Goal: Transaction & Acquisition: Purchase product/service

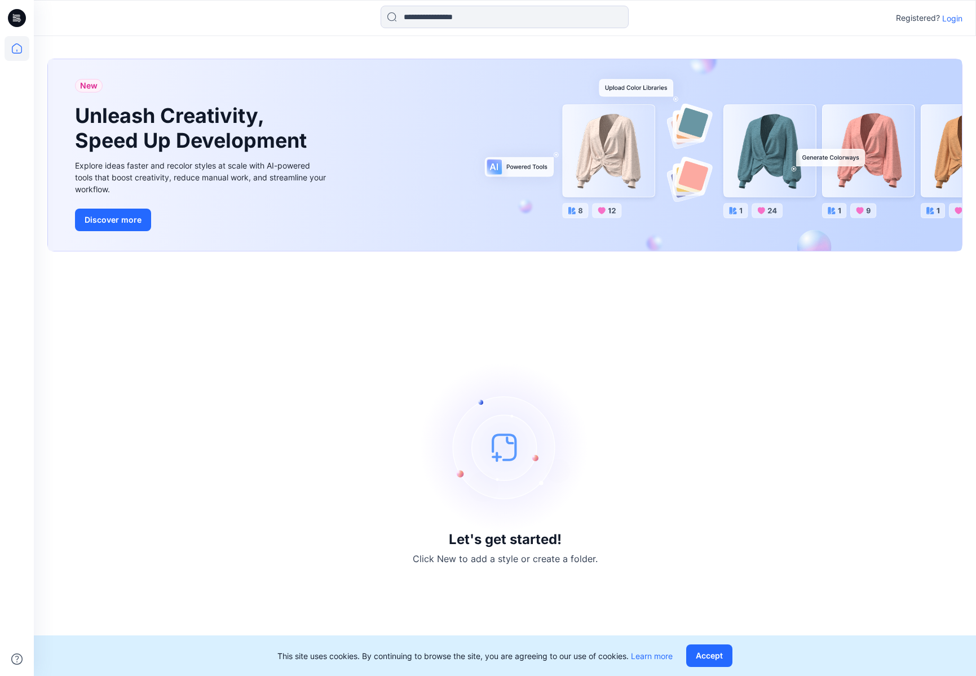
click at [962, 17] on p "Login" at bounding box center [952, 18] width 20 height 12
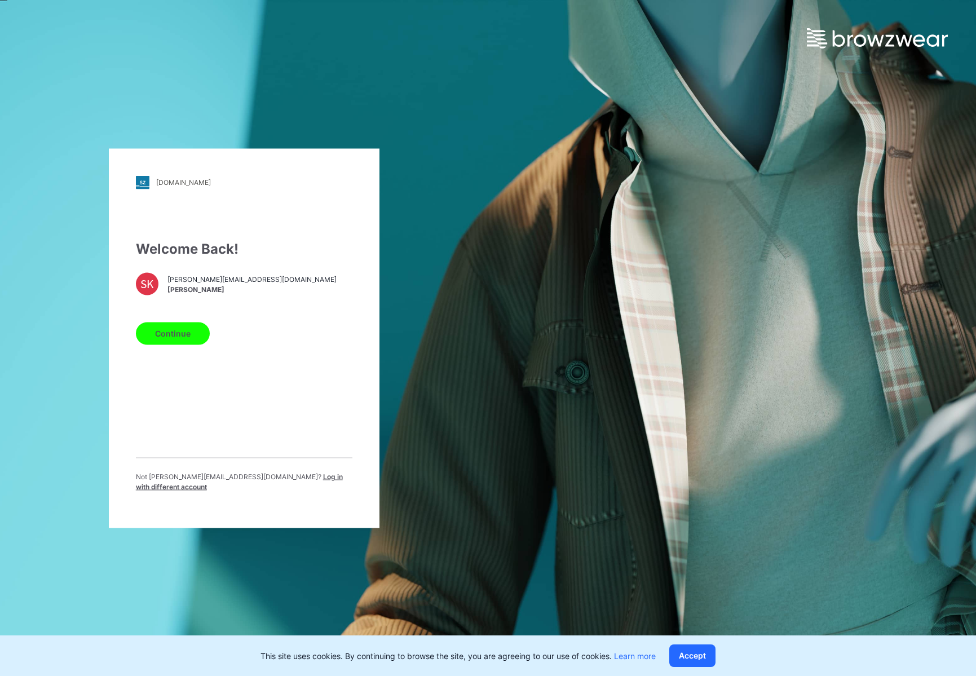
click at [179, 340] on button "Continue" at bounding box center [173, 333] width 74 height 23
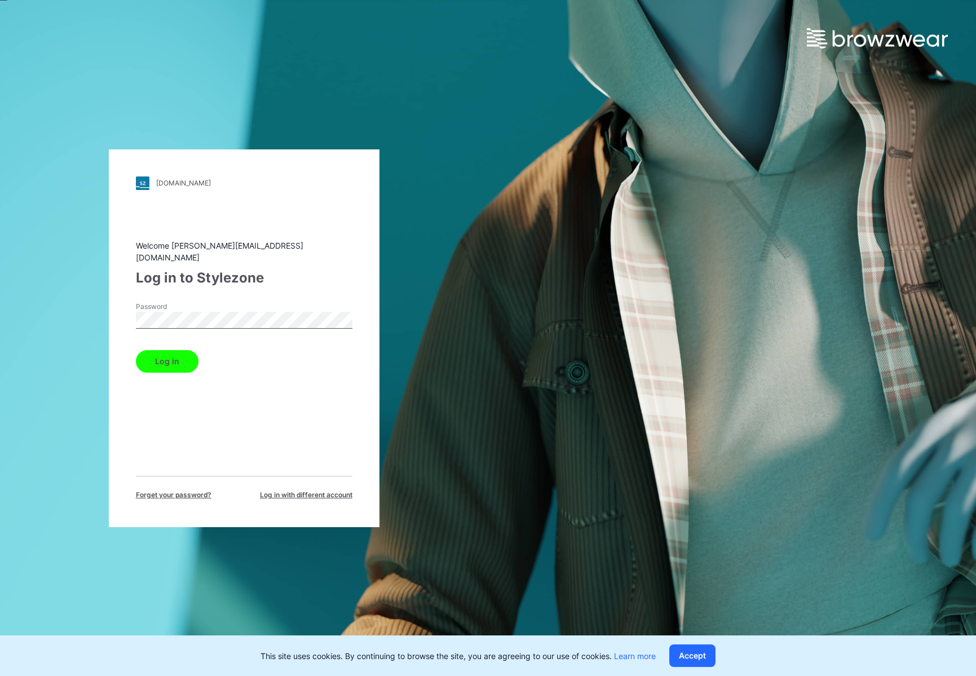
click at [177, 359] on button "Log in" at bounding box center [167, 361] width 63 height 23
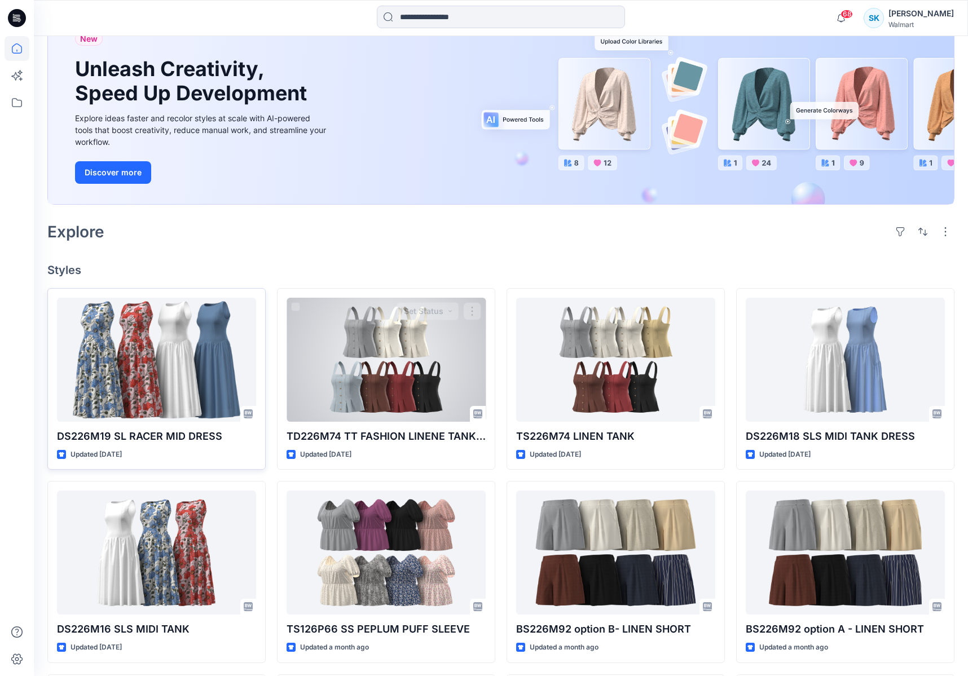
scroll to position [87, 0]
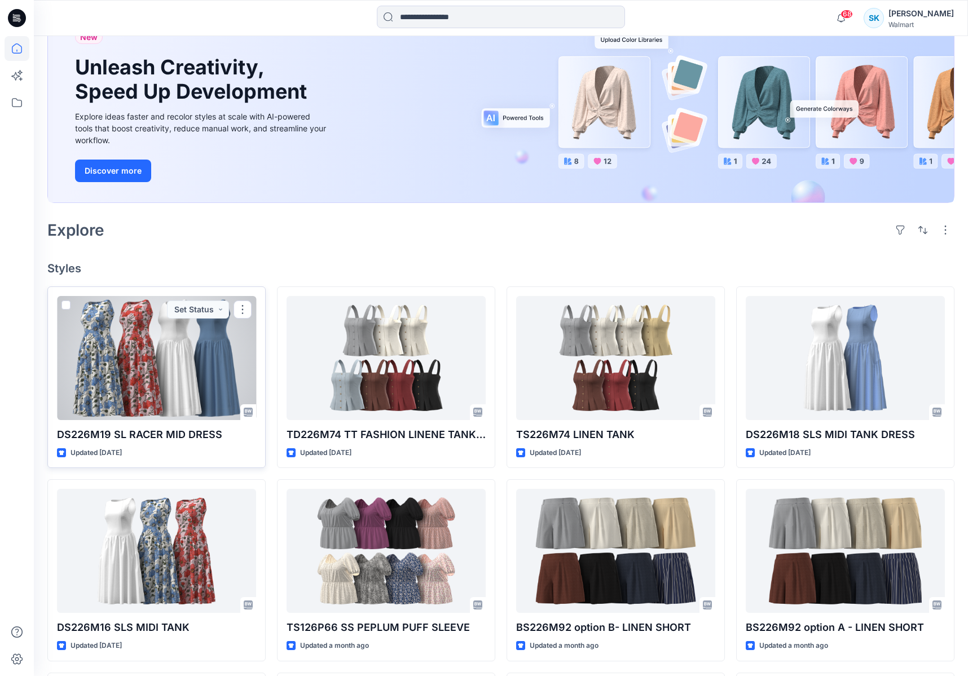
click at [194, 356] on div at bounding box center [156, 358] width 199 height 124
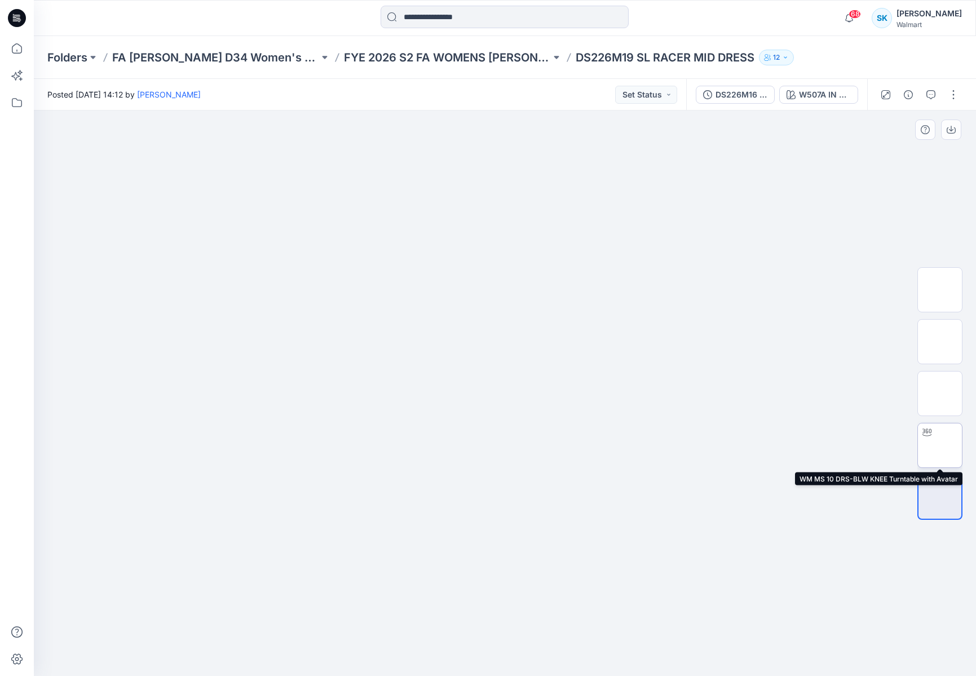
click at [940, 446] on img at bounding box center [940, 446] width 0 height 0
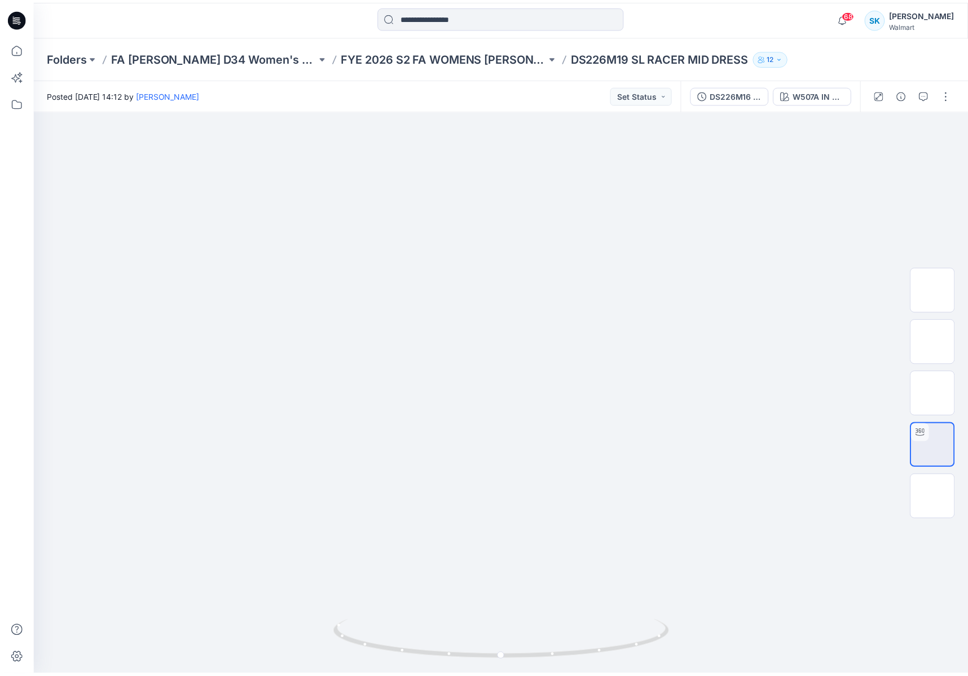
scroll to position [87, 0]
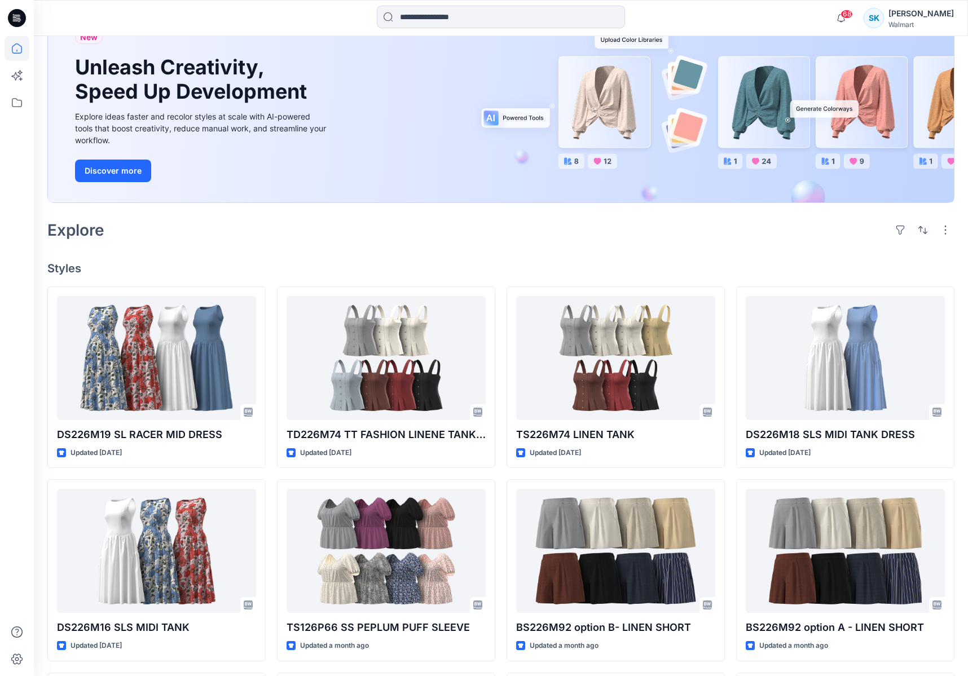
click at [736, 230] on div "Explore" at bounding box center [500, 230] width 907 height 27
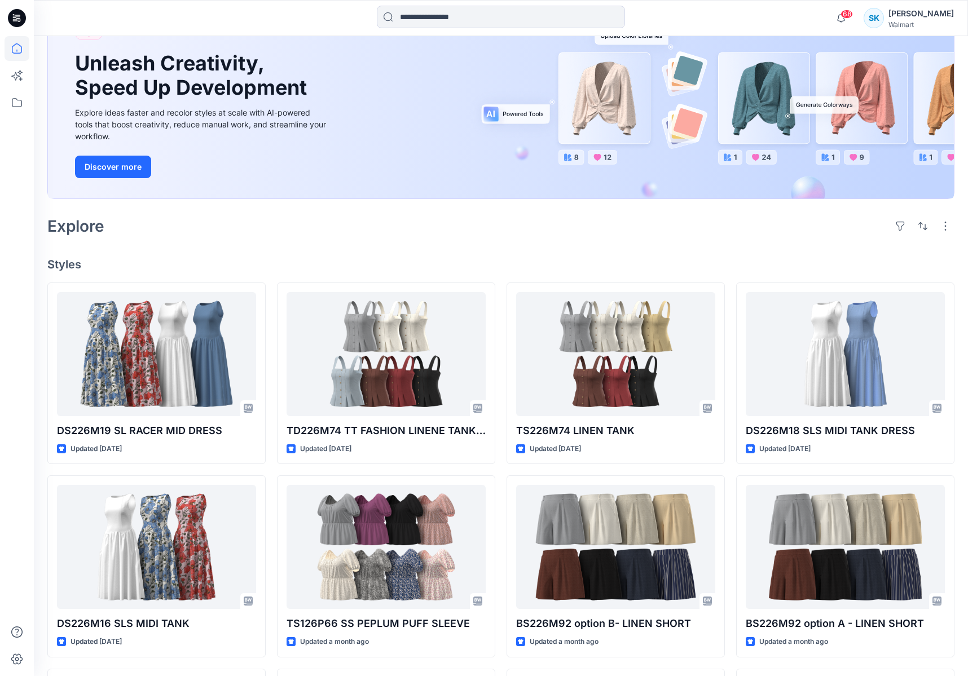
scroll to position [92, 0]
click at [736, 230] on div "Explore" at bounding box center [500, 225] width 907 height 27
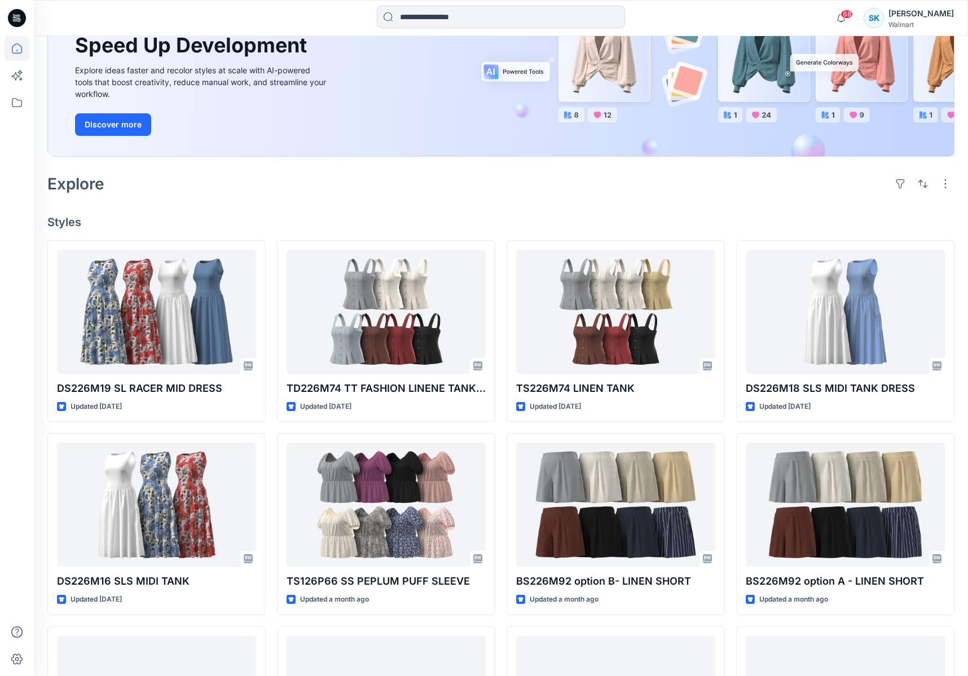
scroll to position [191, 0]
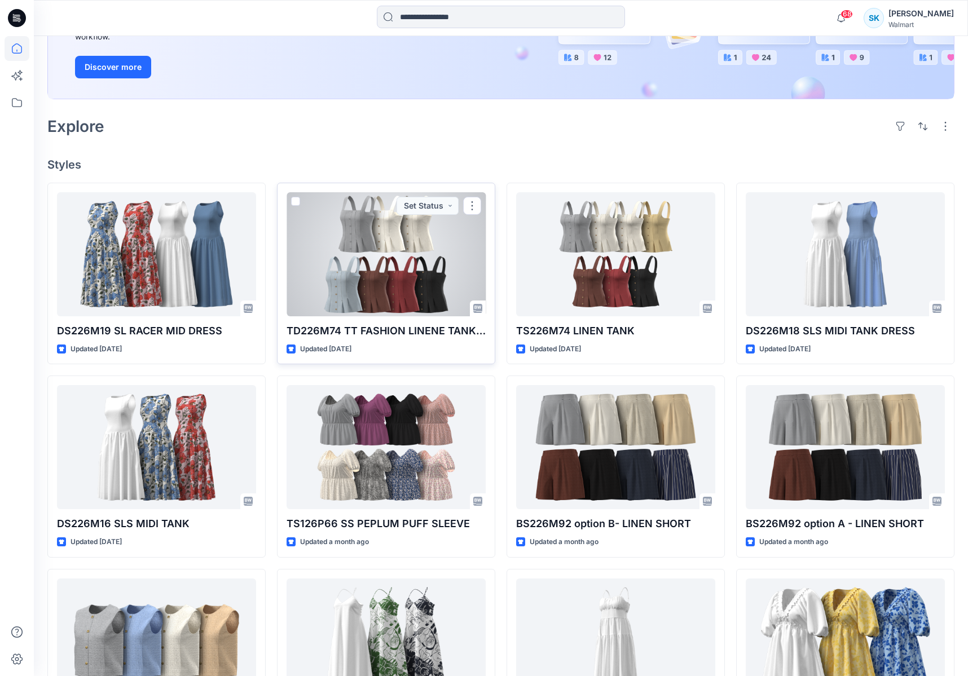
click at [397, 261] on div at bounding box center [385, 254] width 199 height 124
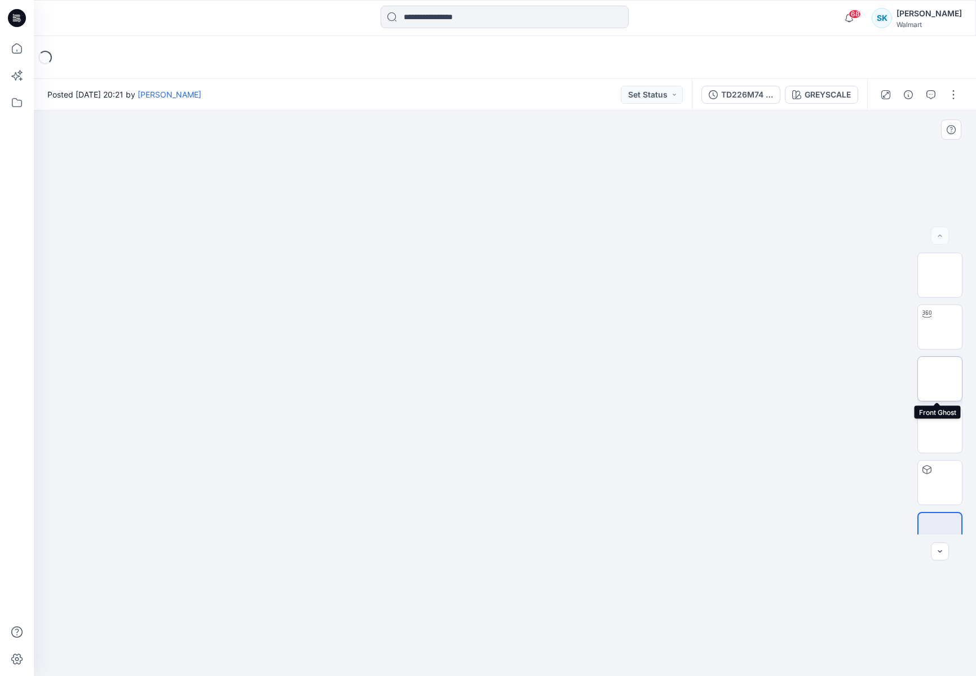
click at [940, 379] on img at bounding box center [940, 379] width 0 height 0
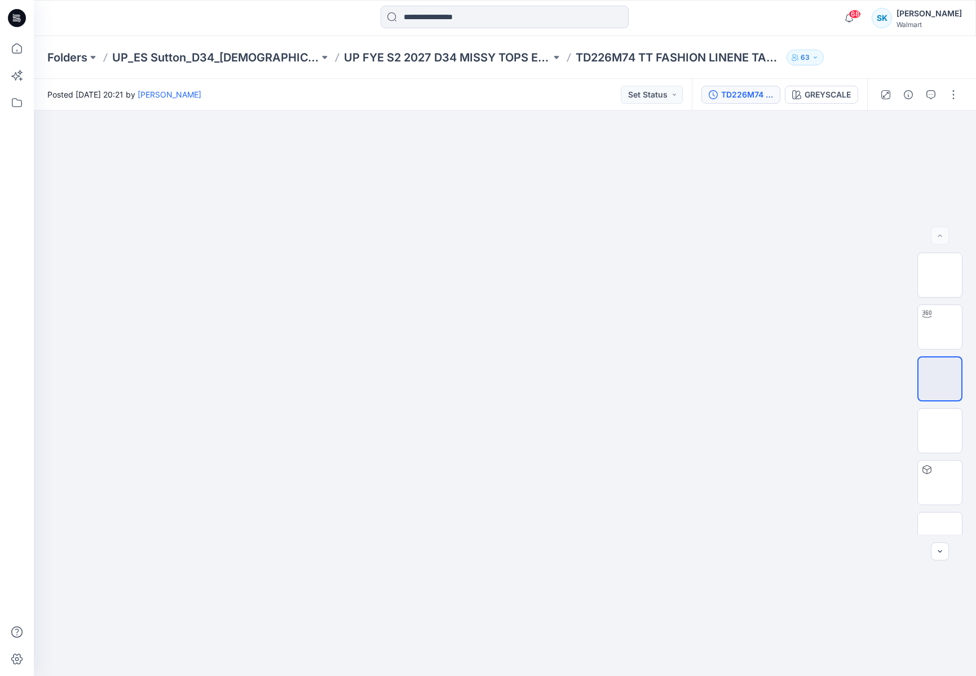
click at [756, 94] on div "TD226M74 TT FASHION LINENE TANK C" at bounding box center [747, 95] width 52 height 12
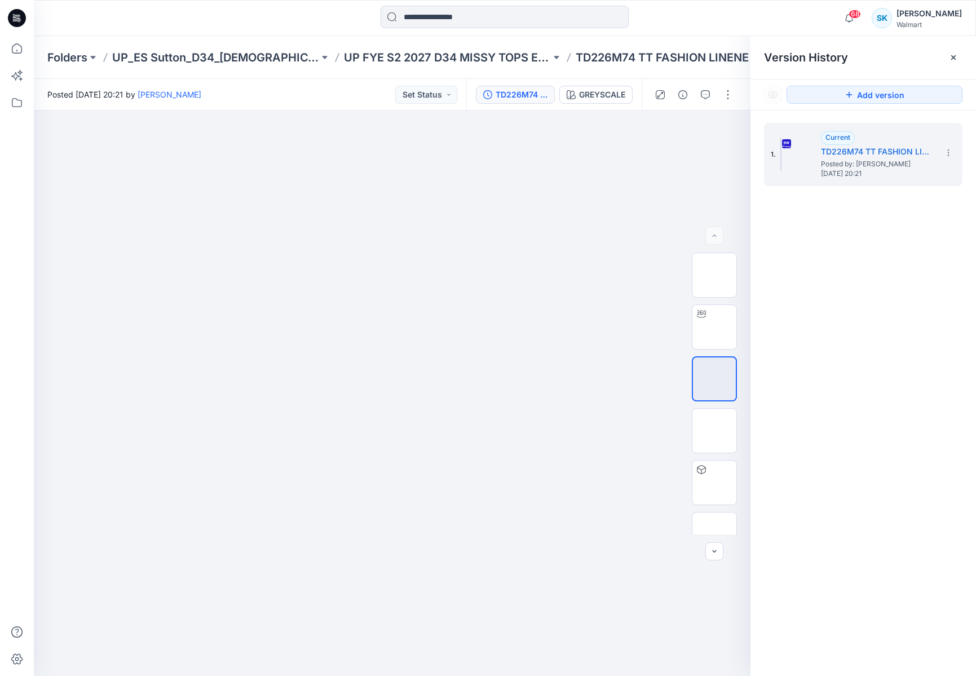
drag, startPoint x: 958, startPoint y: 52, endPoint x: 940, endPoint y: 58, distance: 18.2
click at [957, 54] on icon at bounding box center [953, 57] width 9 height 9
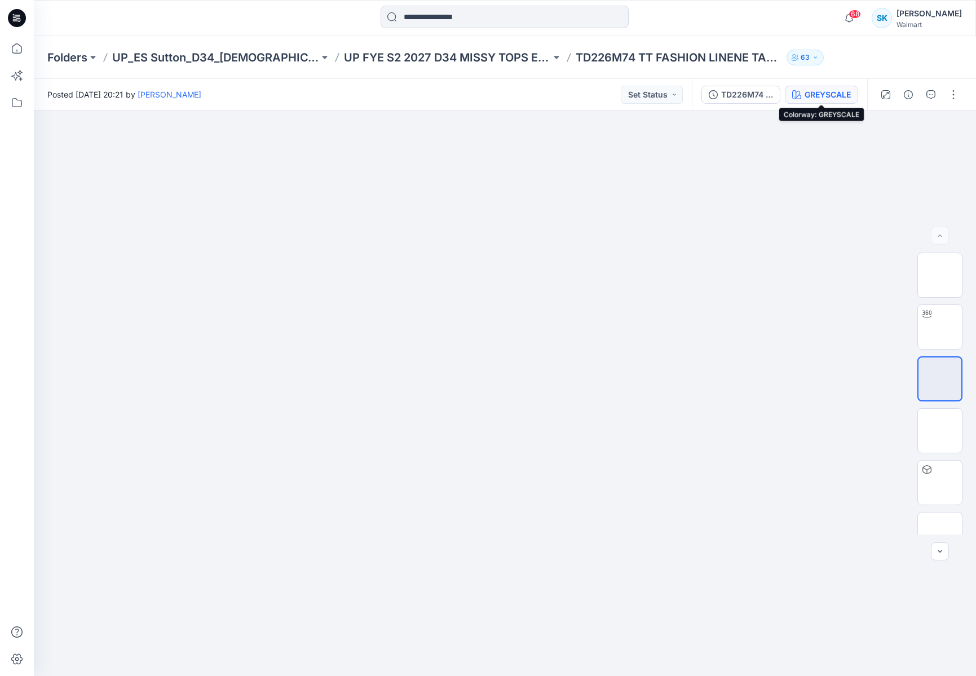
click at [844, 89] on div "GREYSCALE" at bounding box center [828, 95] width 46 height 12
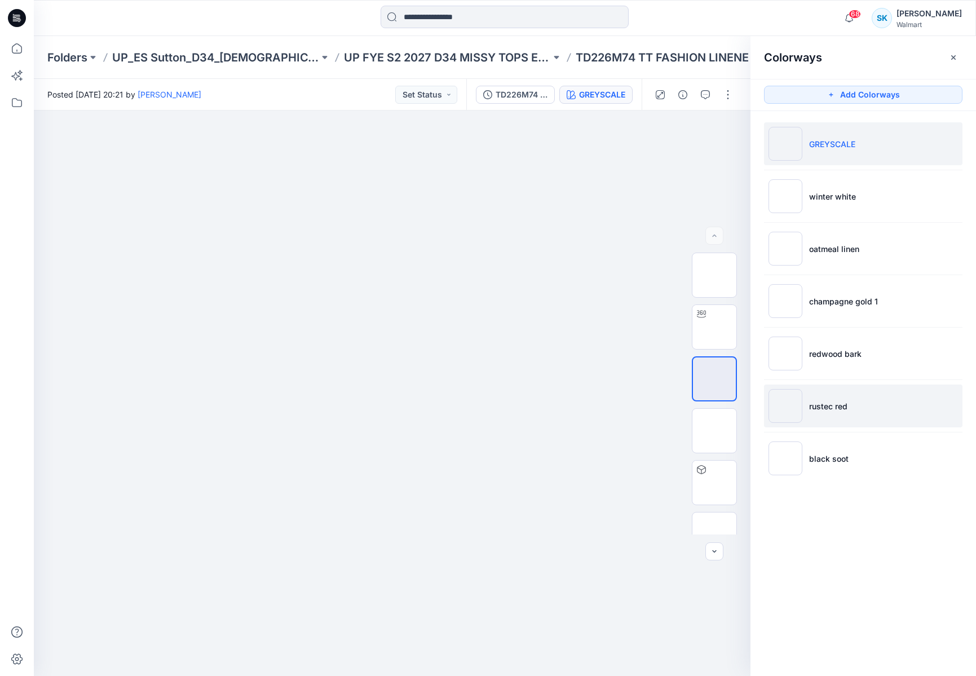
click at [895, 409] on li "rustec red" at bounding box center [863, 406] width 199 height 43
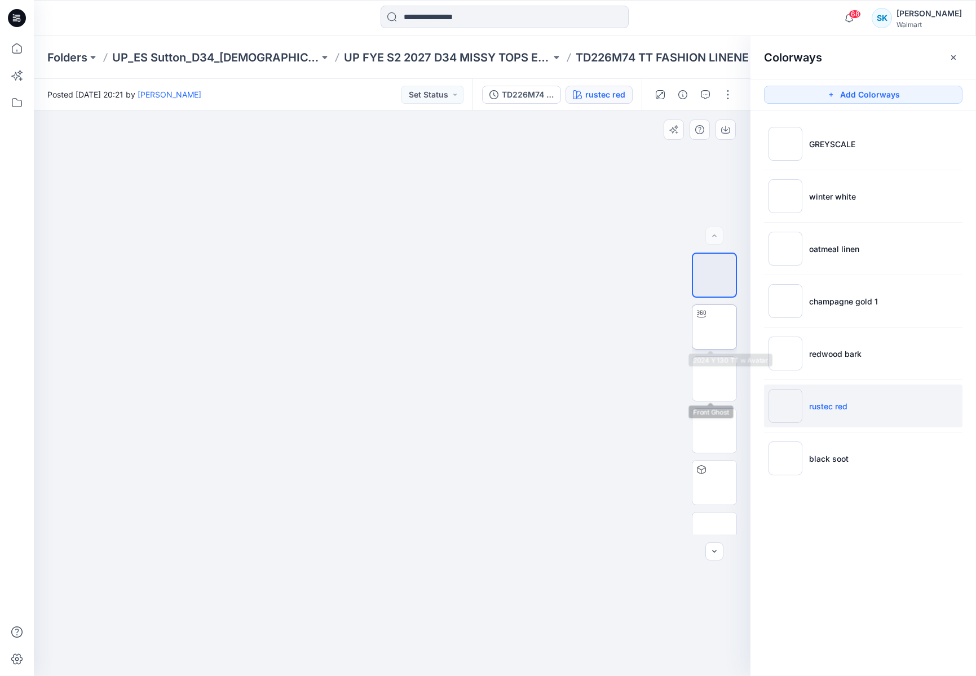
click at [715, 327] on img at bounding box center [715, 327] width 0 height 0
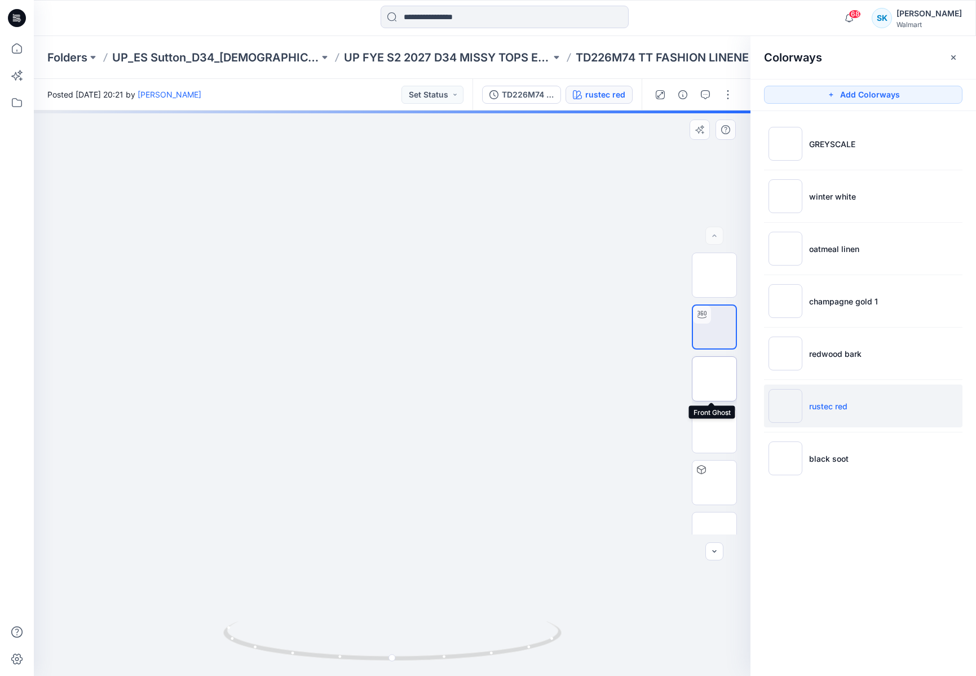
click at [715, 379] on img at bounding box center [715, 379] width 0 height 0
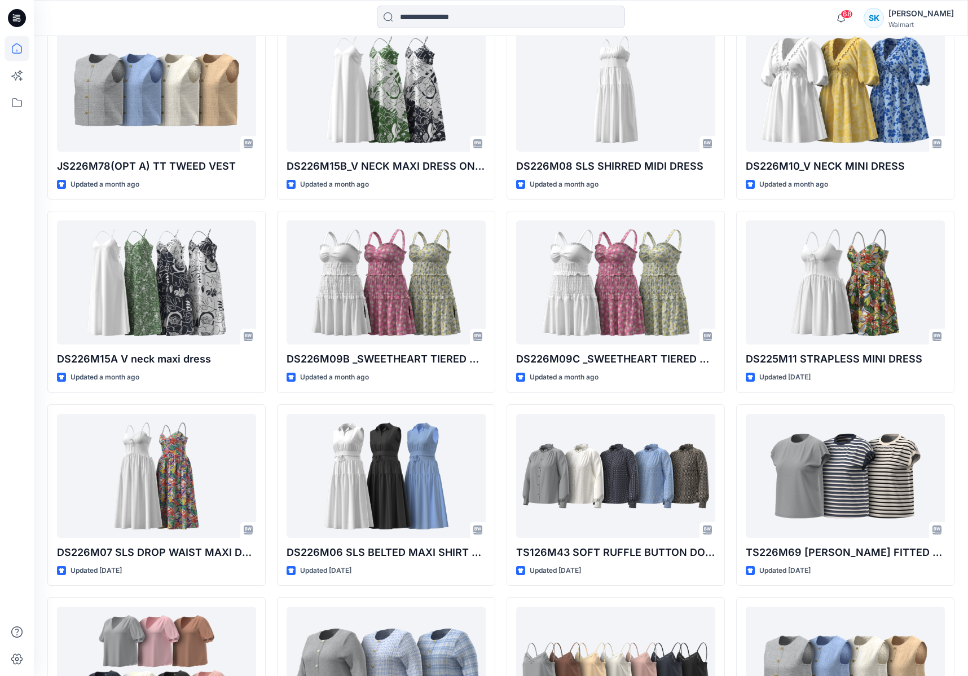
scroll to position [236, 0]
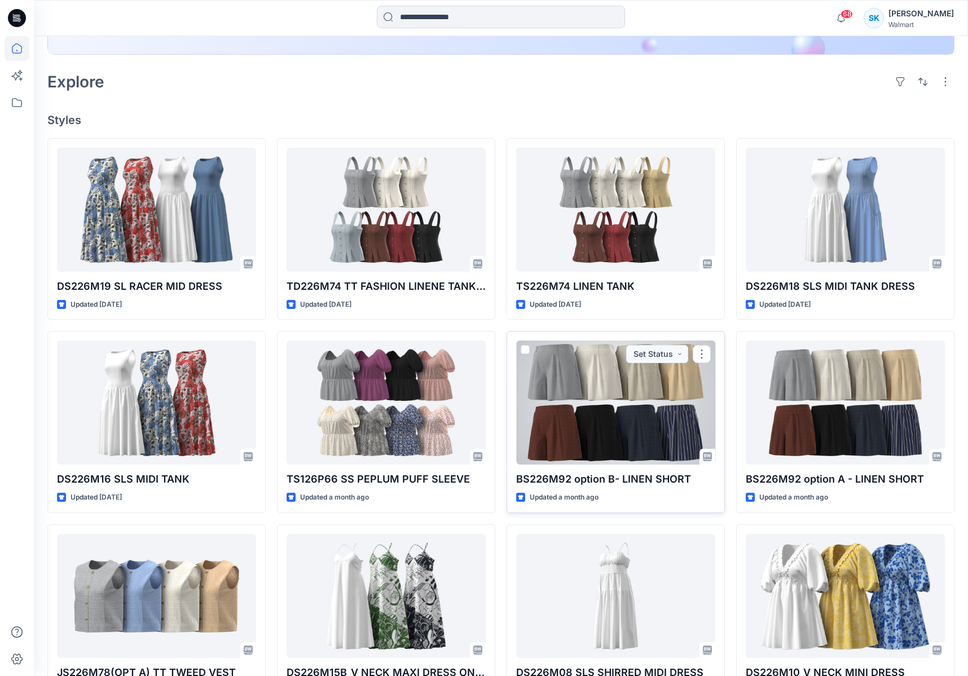
click at [657, 396] on div at bounding box center [615, 403] width 199 height 124
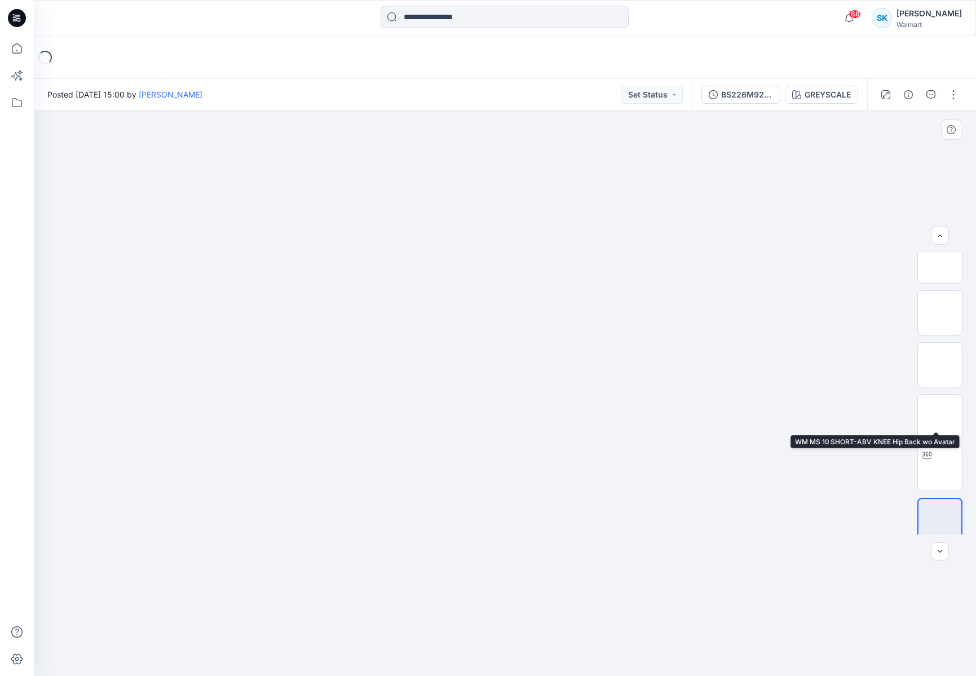
scroll to position [23, 0]
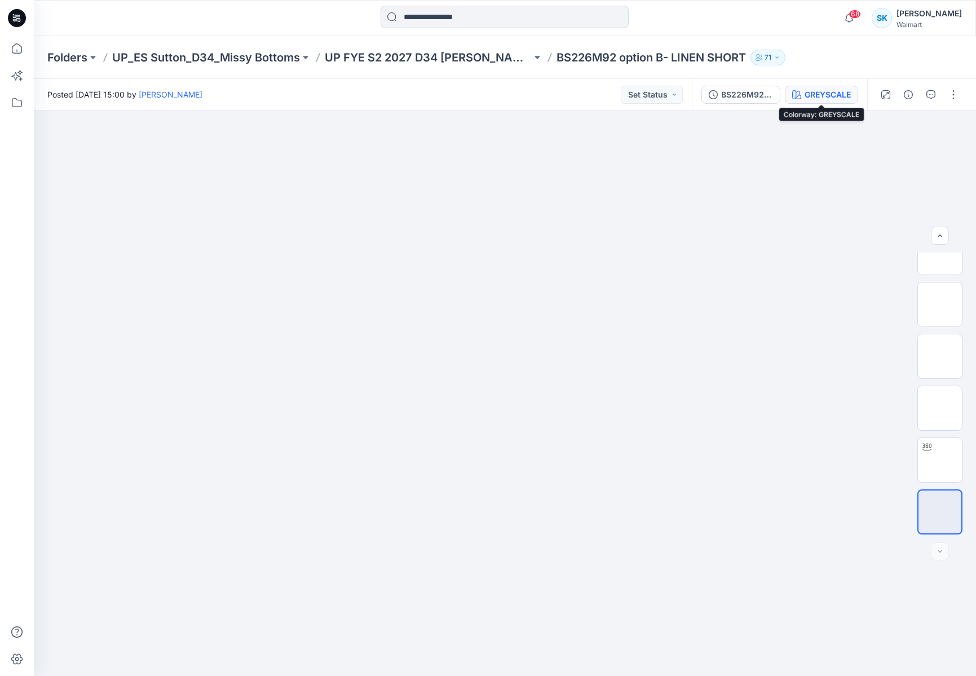
click at [837, 91] on div "GREYSCALE" at bounding box center [828, 95] width 46 height 12
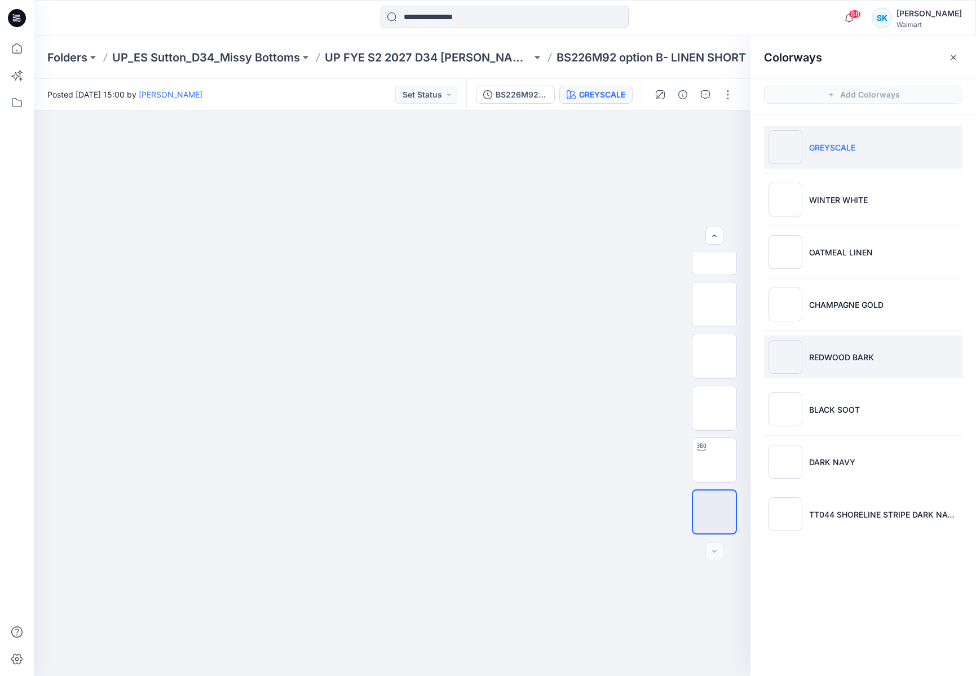
click at [907, 347] on li "REDWOOD BARK" at bounding box center [863, 357] width 199 height 43
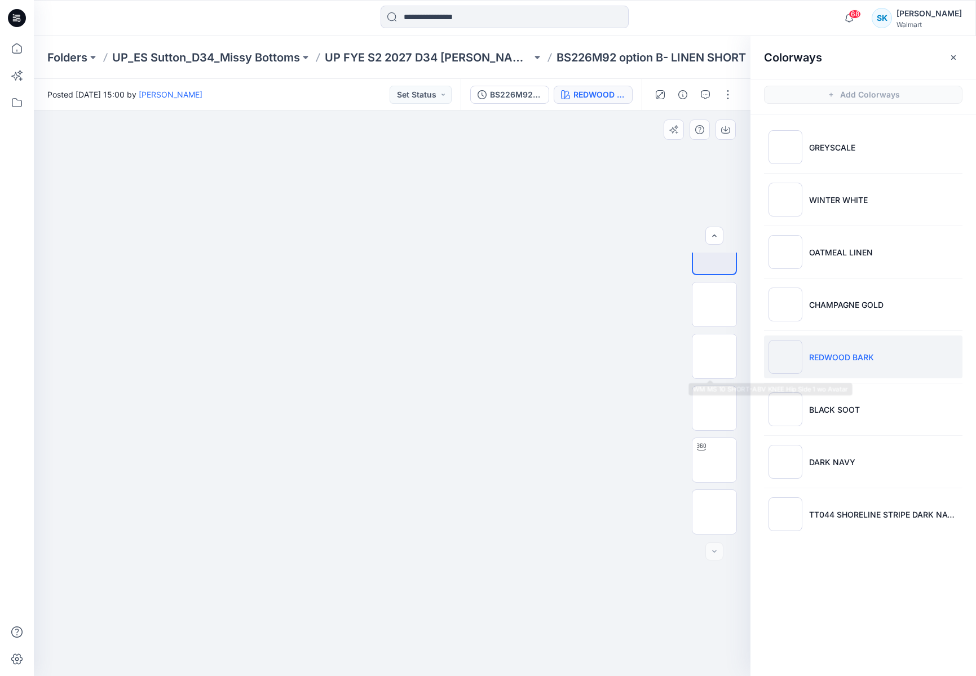
click at [647, 112] on img at bounding box center [393, 112] width 564 height 0
click at [715, 408] on img at bounding box center [715, 408] width 0 height 0
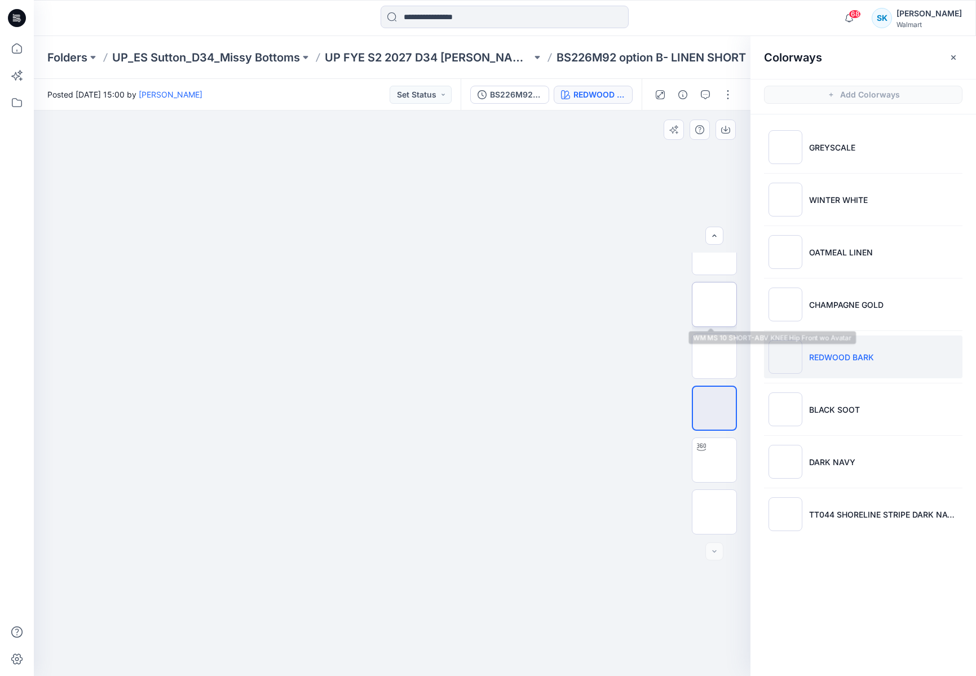
click at [715, 305] on img at bounding box center [715, 305] width 0 height 0
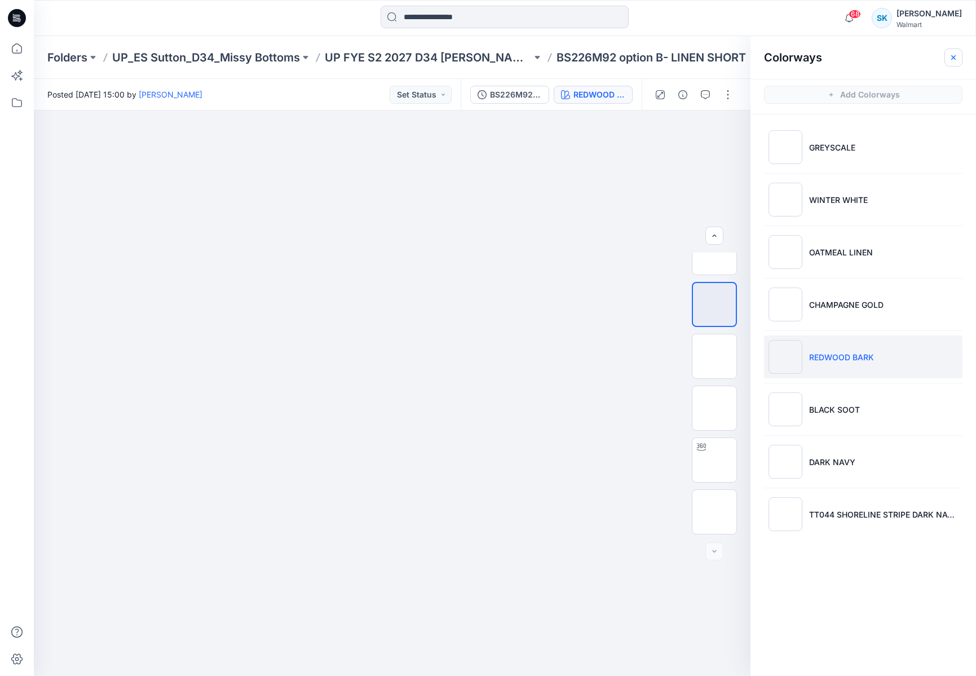
click at [953, 57] on icon "button" at bounding box center [953, 57] width 5 height 5
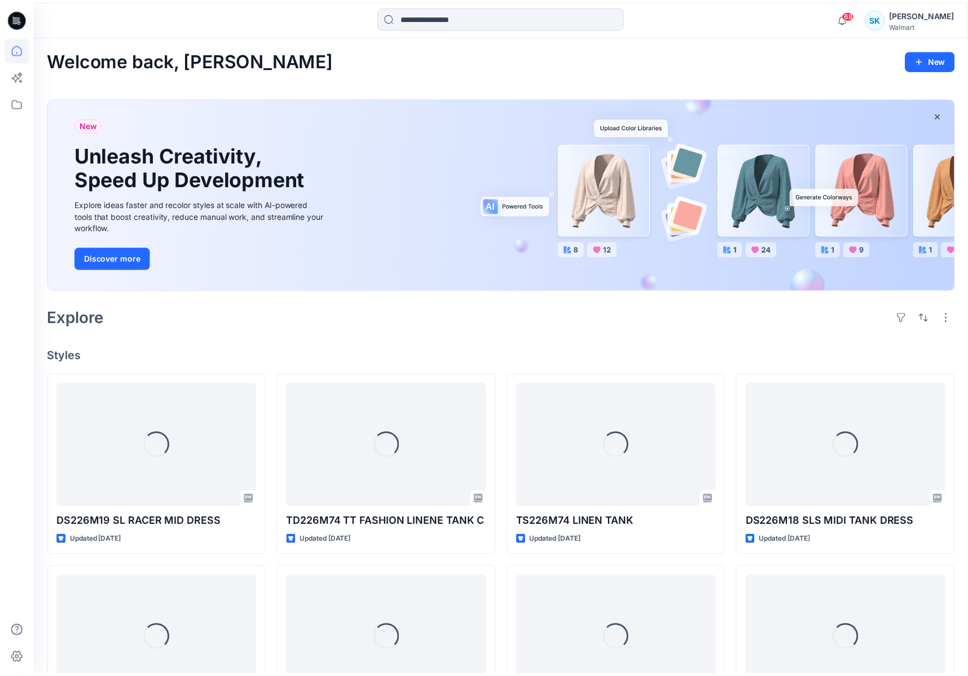
scroll to position [236, 0]
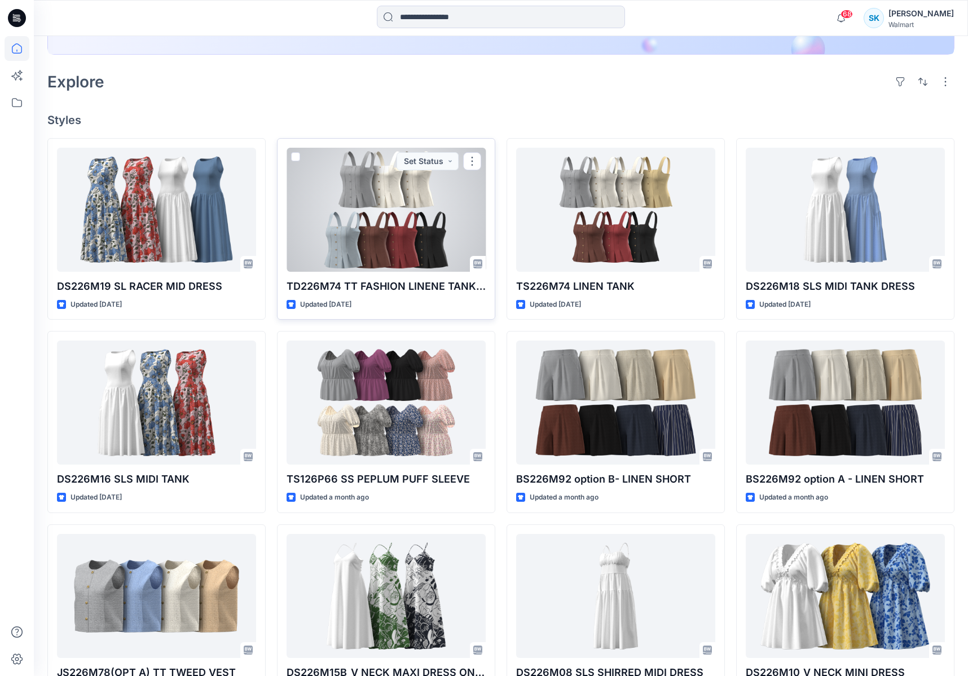
click at [404, 210] on div at bounding box center [385, 210] width 199 height 124
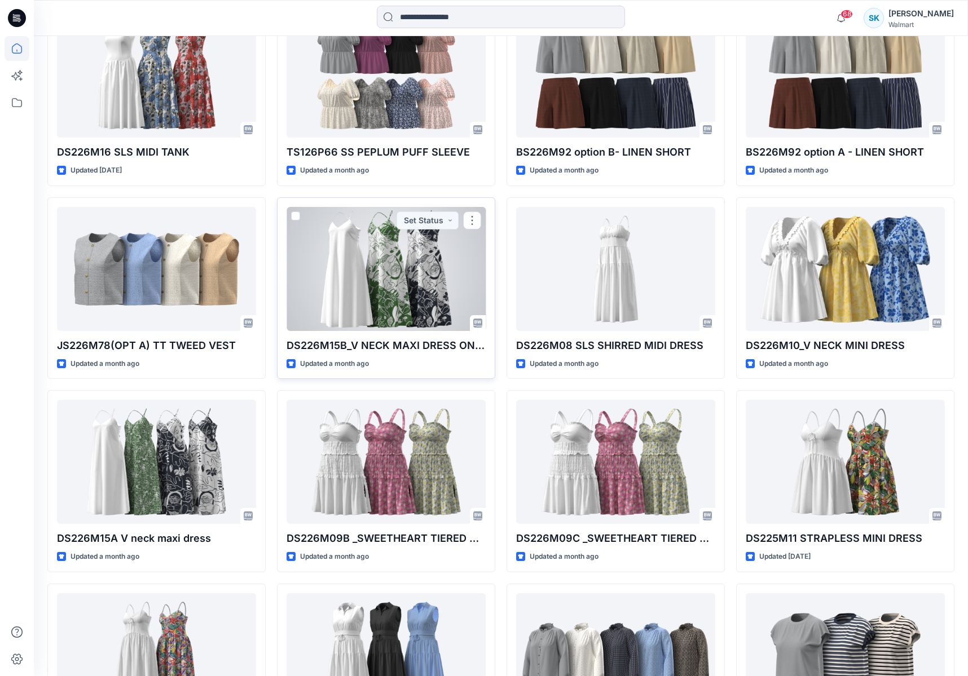
scroll to position [464, 0]
